Goal: Task Accomplishment & Management: Manage account settings

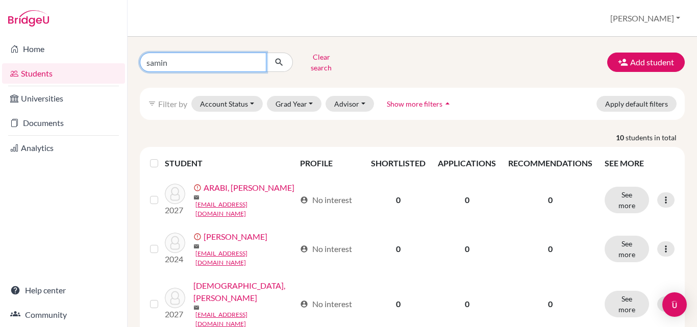
drag, startPoint x: 191, startPoint y: 61, endPoint x: 130, endPoint y: 56, distance: 61.9
click at [130, 56] on div "samin Clear search Add student filter_list Filter by Account Status Active acco…" at bounding box center [411, 182] width 569 height 290
type input "abrar shariar"
click button "submit" at bounding box center [279, 62] width 27 height 19
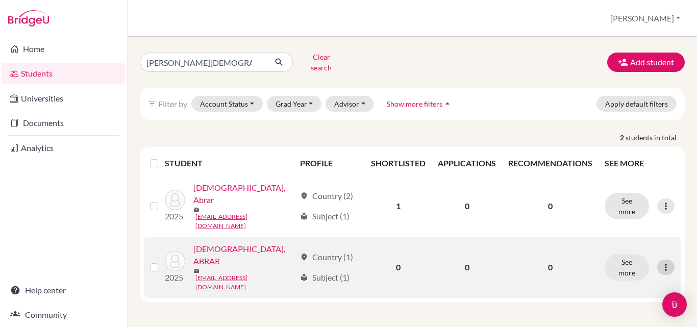
click at [665, 262] on icon at bounding box center [665, 267] width 10 height 10
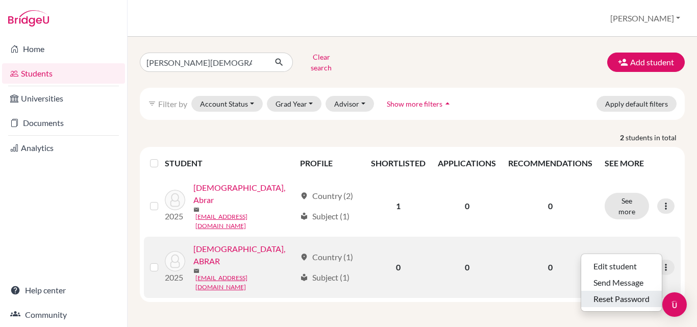
click at [633, 294] on button "Reset Password" at bounding box center [621, 299] width 81 height 16
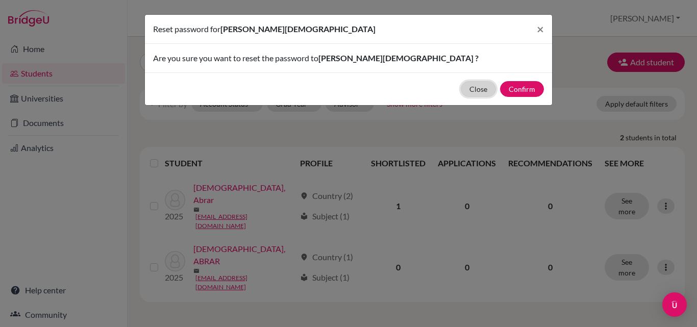
click at [484, 92] on button "Close" at bounding box center [477, 89] width 35 height 16
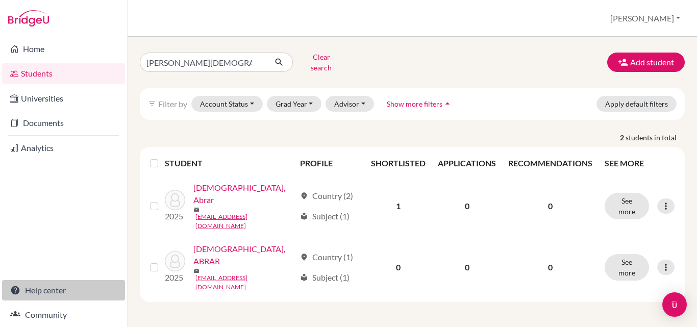
click at [51, 294] on link "Help center" at bounding box center [63, 290] width 123 height 20
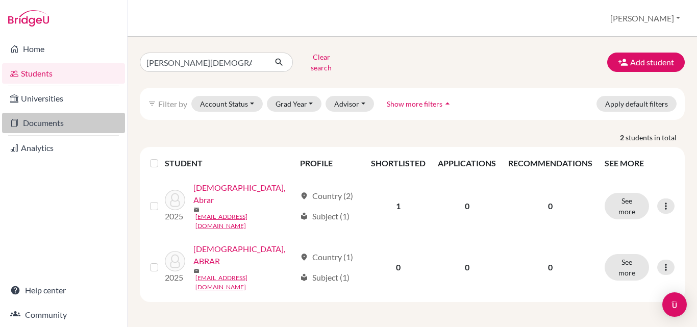
click at [43, 125] on link "Documents" at bounding box center [63, 123] width 123 height 20
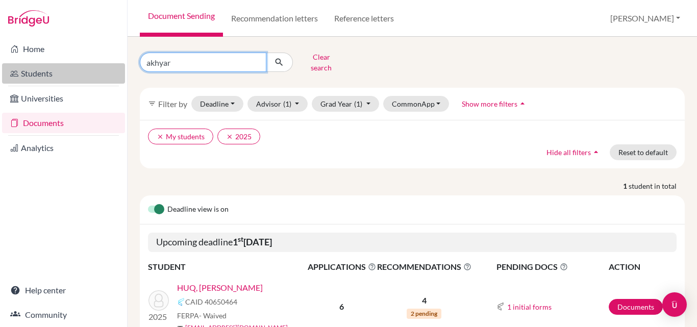
drag, startPoint x: 186, startPoint y: 56, endPoint x: 86, endPoint y: 68, distance: 101.3
click at [86, 68] on div "Home Students Universities Documents Analytics Help center Community Document S…" at bounding box center [348, 163] width 697 height 327
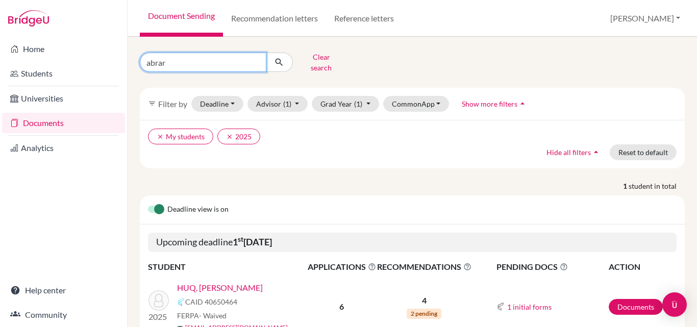
type input "abrar shariar"
click button "submit" at bounding box center [279, 62] width 27 height 19
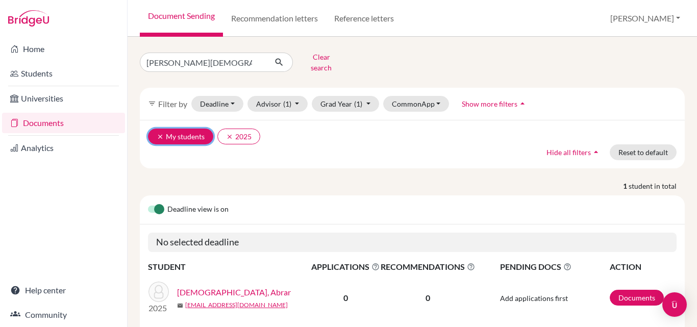
click at [158, 133] on icon "clear" at bounding box center [160, 136] width 7 height 7
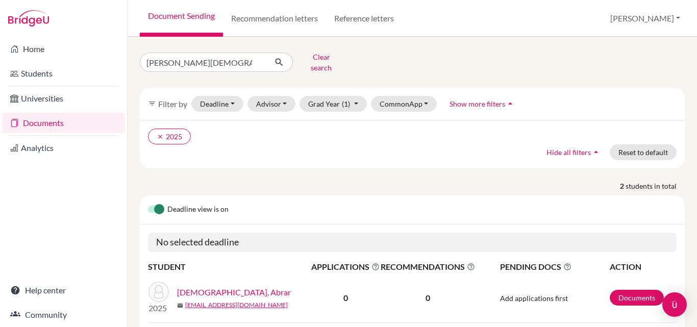
scroll to position [79, 0]
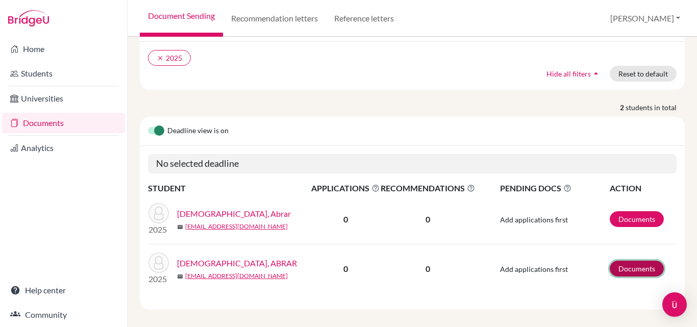
click at [620, 265] on link "Documents" at bounding box center [636, 269] width 54 height 16
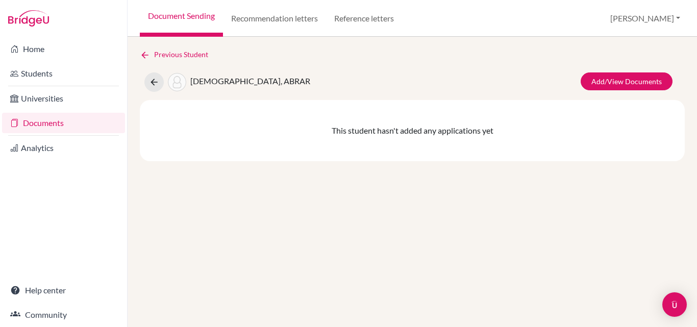
click at [40, 124] on link "Documents" at bounding box center [63, 123] width 123 height 20
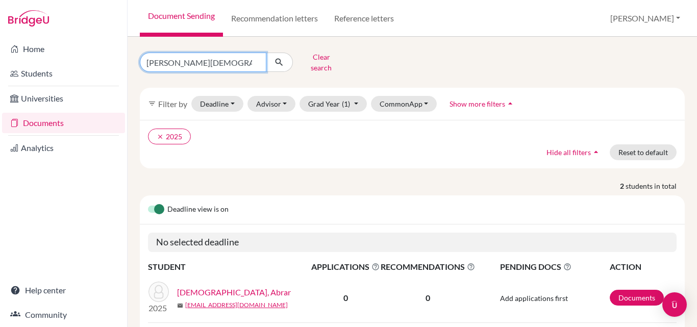
click at [203, 63] on input "abrar shariar" at bounding box center [203, 62] width 126 height 19
click at [255, 60] on input "[PERSON_NAME][DEMOGRAPHIC_DATA]" at bounding box center [203, 62] width 126 height 19
type input "akhyar"
click button "submit" at bounding box center [279, 62] width 27 height 19
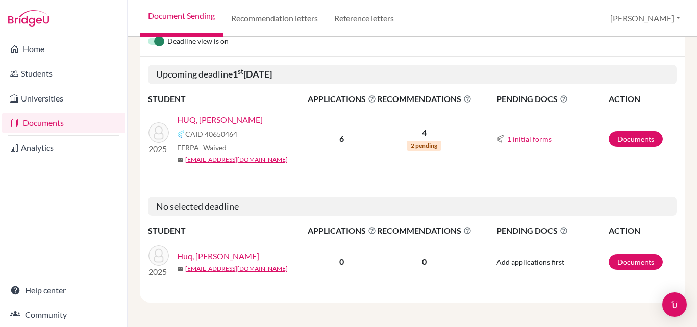
scroll to position [173, 0]
click at [637, 133] on link "Documents" at bounding box center [635, 139] width 54 height 16
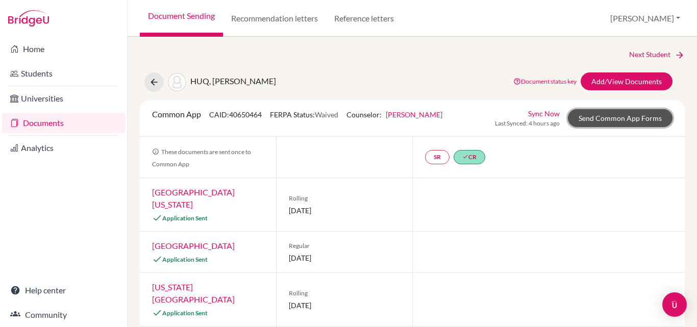
click at [606, 118] on link "Send Common App Forms" at bounding box center [620, 118] width 105 height 18
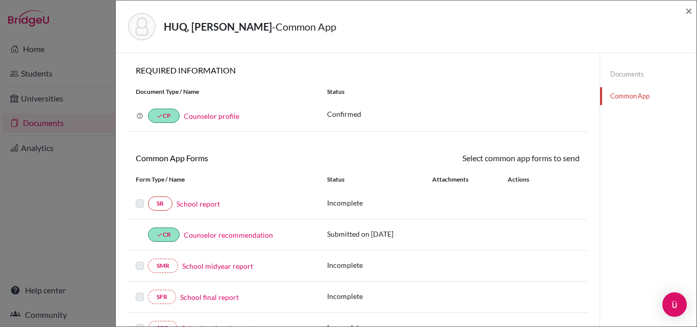
click at [616, 68] on link "Documents" at bounding box center [648, 74] width 96 height 18
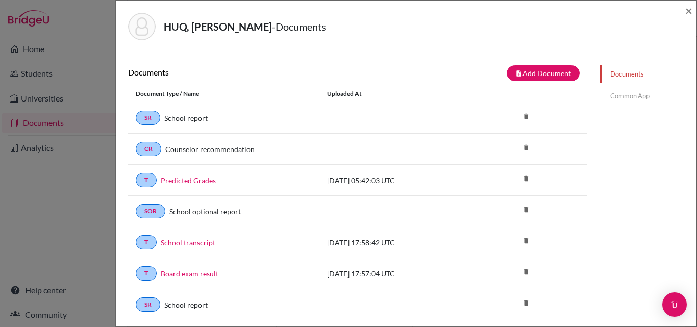
click at [620, 97] on link "Common App" at bounding box center [648, 96] width 96 height 18
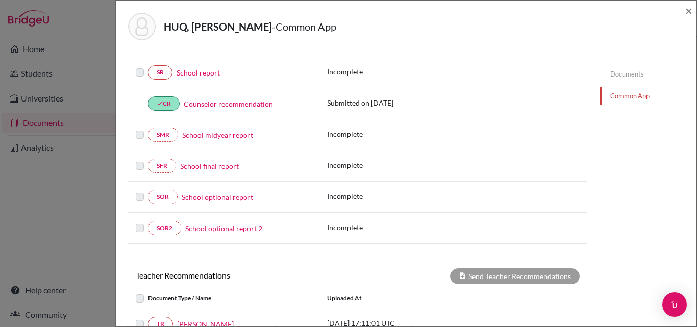
scroll to position [153, 0]
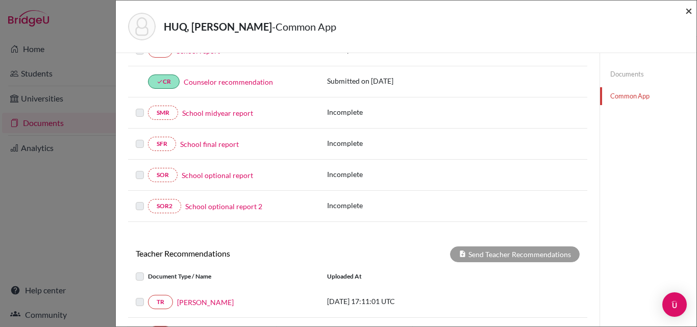
click at [687, 12] on span "×" at bounding box center [688, 10] width 7 height 15
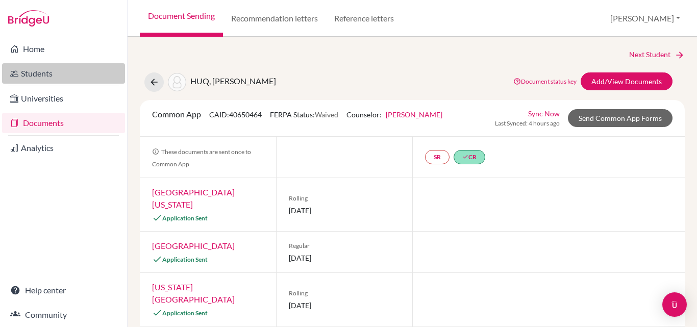
click at [51, 75] on link "Students" at bounding box center [63, 73] width 123 height 20
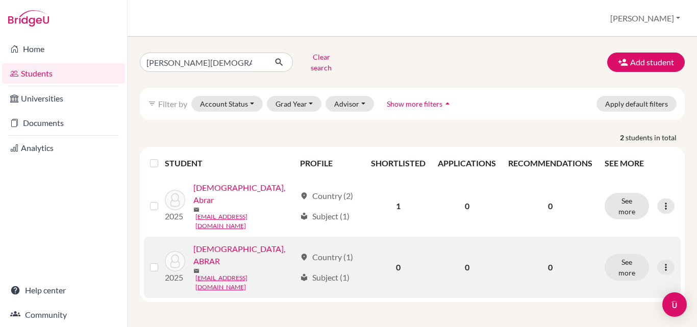
click at [234, 243] on link "[DEMOGRAPHIC_DATA], ABRAR" at bounding box center [244, 255] width 102 height 24
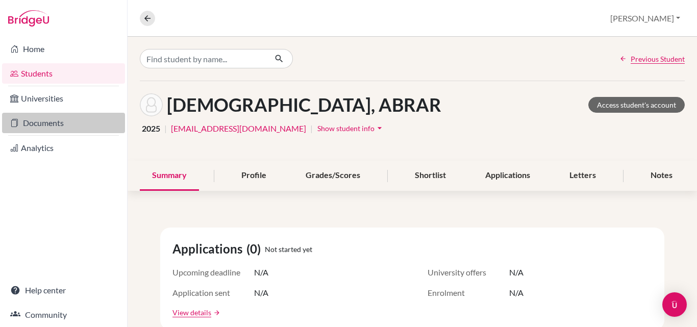
click at [43, 120] on link "Documents" at bounding box center [63, 123] width 123 height 20
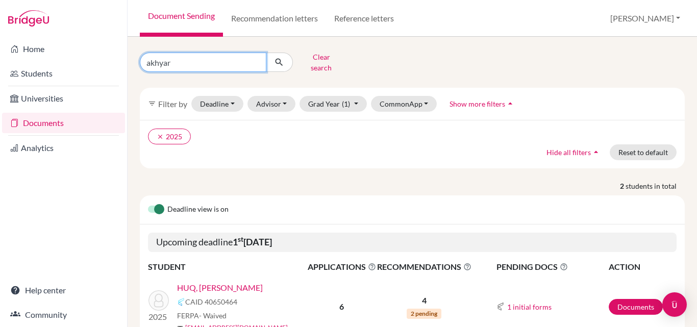
drag, startPoint x: 174, startPoint y: 62, endPoint x: 113, endPoint y: 62, distance: 61.7
click at [113, 62] on div "Home Students Universities Documents Analytics Help center Community Document S…" at bounding box center [348, 163] width 697 height 327
type input "abrar"
click button "submit" at bounding box center [279, 62] width 27 height 19
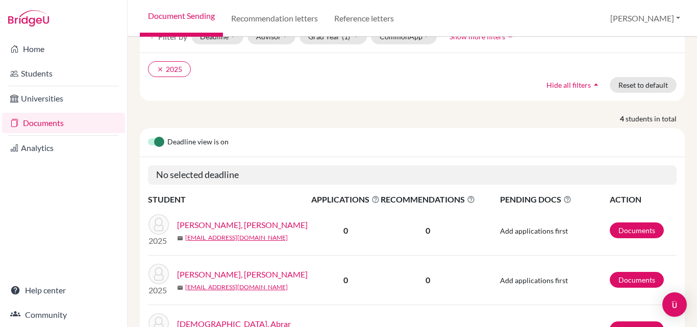
scroll to position [177, 0]
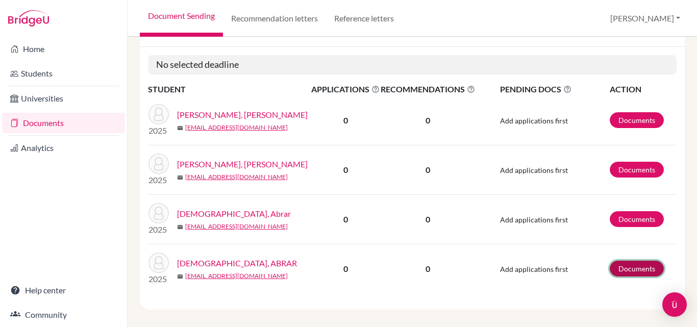
click at [634, 265] on link "Documents" at bounding box center [636, 269] width 54 height 16
